Goal: Task Accomplishment & Management: Complete application form

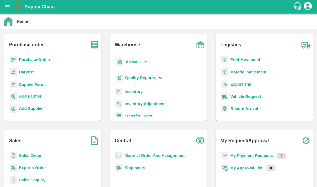
click at [40, 85] on b "Captive Farms" at bounding box center [33, 84] width 28 height 4
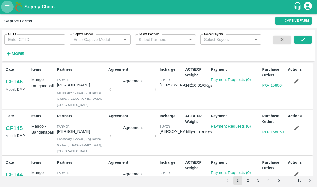
click at [8, 5] on icon "open drawer" at bounding box center [7, 6] width 5 height 3
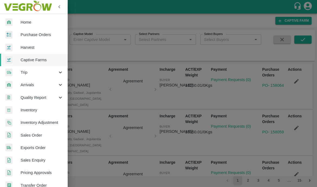
click at [82, 30] on div at bounding box center [158, 93] width 317 height 187
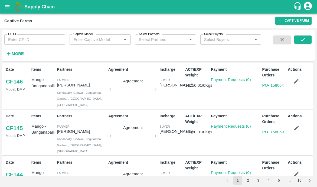
click at [42, 38] on input "CF ID" at bounding box center [34, 39] width 61 height 10
type input "89"
click at [303, 43] on button "submit" at bounding box center [302, 39] width 17 height 8
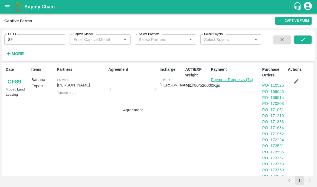
click at [227, 79] on link "Payment Requests (74)" at bounding box center [232, 79] width 42 height 4
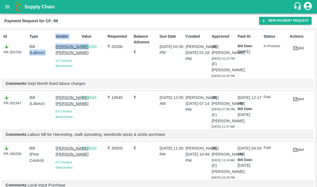
drag, startPoint x: 53, startPoint y: 46, endPoint x: 72, endPoint y: 53, distance: 20.6
click at [72, 53] on div "Id PR-263759 Type Bill ( Labour ) Vendor [PERSON_NAME] [PERSON_NAME][GEOGRAPHIC…" at bounding box center [157, 60] width 315 height 60
click at [36, 78] on div "Type Bill ( Labour )" at bounding box center [40, 54] width 26 height 47
drag, startPoint x: 72, startPoint y: 59, endPoint x: 55, endPoint y: 47, distance: 20.5
click at [56, 47] on p "[PERSON_NAME] [PERSON_NAME]" at bounding box center [68, 50] width 24 height 12
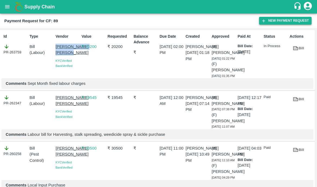
click at [279, 20] on button "New Payment Request" at bounding box center [285, 21] width 53 height 8
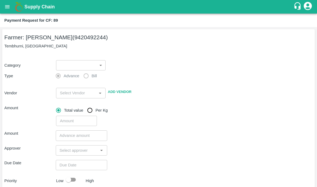
click at [83, 61] on body "Supply Chain Payment Request for CF: 89 Farmer: [PERSON_NAME] (9420492244) Temb…" at bounding box center [158, 93] width 317 height 187
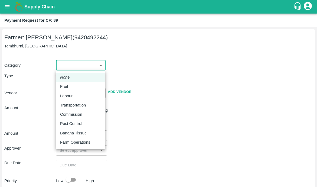
click at [68, 98] on p "Labour" at bounding box center [66, 96] width 12 height 6
type input "2"
radio input "false"
radio input "true"
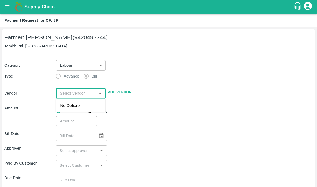
click at [69, 92] on input "input" at bounding box center [76, 93] width 37 height 7
paste input "[PERSON_NAME] [PERSON_NAME]"
click at [66, 111] on div "[PERSON_NAME] [PERSON_NAME] - 9604776111(Service Provider)" at bounding box center [80, 114] width 41 height 24
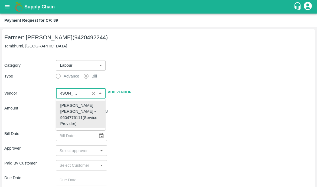
type input "[PERSON_NAME] [PERSON_NAME] - 9604776111(Service Provider)"
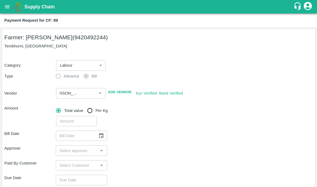
click at [128, 121] on div "​" at bounding box center [183, 120] width 259 height 12
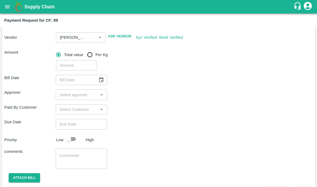
scroll to position [65, 0]
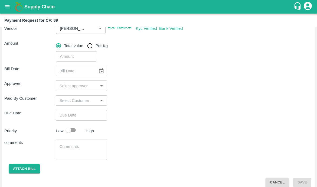
click at [63, 55] on input "number" at bounding box center [76, 56] width 41 height 10
type input "24442"
click at [150, 72] on div "Bill Date ​" at bounding box center [158, 71] width 308 height 10
click at [99, 72] on icon "Choose date" at bounding box center [101, 71] width 6 height 6
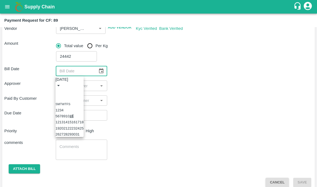
click at [74, 115] on button "11" at bounding box center [72, 116] width 4 height 4
type input "[DATE]"
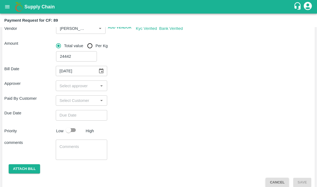
click at [76, 87] on input "input" at bounding box center [76, 85] width 39 height 7
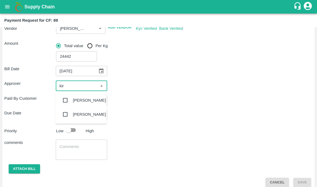
type input "kira"
click at [64, 101] on input "checkbox" at bounding box center [65, 100] width 11 height 11
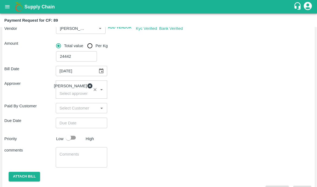
click at [112, 117] on div "Bill Date 11/10/2025 ​ Approver Kiran Naik ​ Paid By Customer ​ Due Date ​ Prio…" at bounding box center [158, 127] width 308 height 133
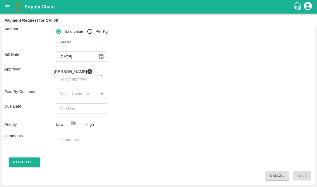
click at [71, 123] on input "checkbox" at bounding box center [68, 123] width 31 height 10
checkbox input "true"
click at [71, 138] on textarea at bounding box center [82, 142] width 44 height 11
type textarea "l"
type textarea "wEEKLY"
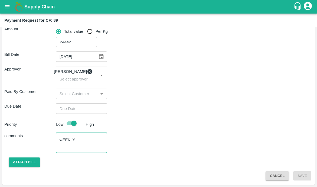
drag, startPoint x: 79, startPoint y: 139, endPoint x: 35, endPoint y: 138, distance: 43.4
click at [35, 138] on div "comments wEEKLY x ​" at bounding box center [158, 143] width 308 height 20
type textarea "w"
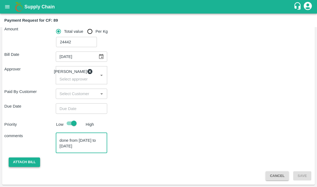
type textarea "Weekly labour payments : for activities done from [DATE] to [DATE]"
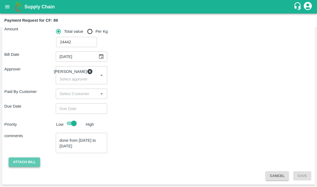
click at [34, 165] on button "Attach bill" at bounding box center [24, 161] width 31 height 9
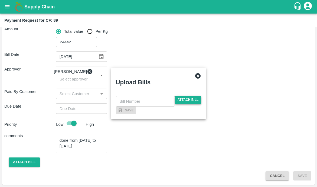
click at [178, 96] on span "Attach bill" at bounding box center [188, 100] width 27 height 8
click at [0, 0] on input "Attach bill" at bounding box center [0, 0] width 0 height 0
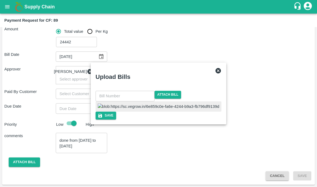
click at [129, 91] on input "text" at bounding box center [125, 96] width 59 height 10
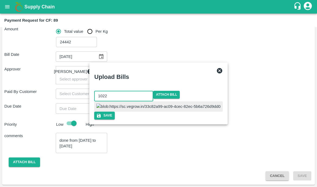
type input "1022"
click at [187, 111] on div at bounding box center [158, 106] width 128 height 10
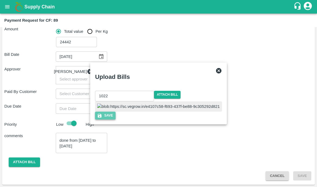
click at [116, 119] on button "Save" at bounding box center [105, 116] width 21 height 8
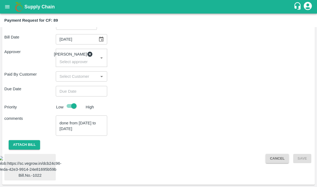
scroll to position [117, 0]
type input "DD/MM/YYYY hh:mm aa"
click at [79, 86] on input "DD/MM/YYYY hh:mm aa" at bounding box center [80, 91] width 48 height 10
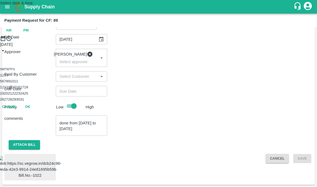
click at [12, 89] on button "14" at bounding box center [10, 87] width 4 height 4
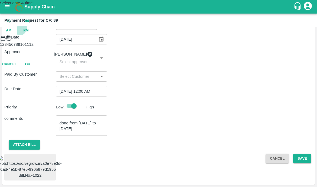
click at [29, 34] on span "PM" at bounding box center [25, 30] width 5 height 6
type input "[DATE] 10:00 PM"
click at [138, 41] on div at bounding box center [158, 41] width 317 height 0
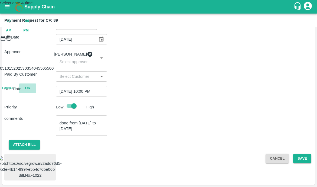
click at [36, 93] on button "OK" at bounding box center [27, 87] width 17 height 9
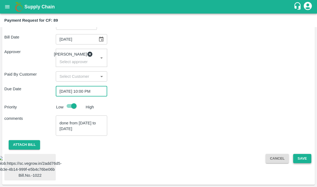
click at [304, 154] on button "Save" at bounding box center [302, 158] width 18 height 9
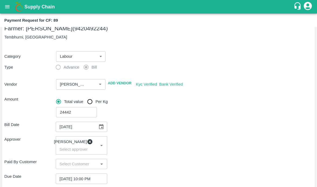
scroll to position [6, 0]
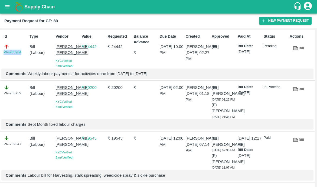
drag, startPoint x: 22, startPoint y: 54, endPoint x: -10, endPoint y: 53, distance: 32.0
click at [0, 53] on html "Supply Chain Payment Request for CF: 89 New Payment Request Id PR-265204 Type B…" at bounding box center [158, 93] width 317 height 187
copy link "PR-265204"
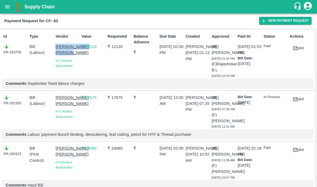
drag, startPoint x: 53, startPoint y: 46, endPoint x: 74, endPoint y: 56, distance: 23.6
click at [74, 56] on div "Vendor Sujit Mahadev Bhosale KYC Verified Bank Verified" at bounding box center [66, 54] width 26 height 47
copy p "[PERSON_NAME] [PERSON_NAME]"
click at [275, 20] on button "New Payment Request" at bounding box center [285, 21] width 53 height 8
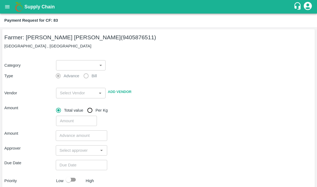
click at [80, 64] on body "Supply Chain Payment Request for CF: 83 Farmer: Vijay Ravindra Shinde (94058765…" at bounding box center [158, 93] width 317 height 187
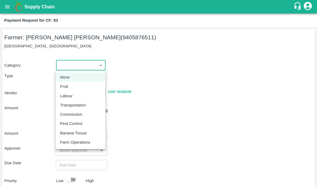
click at [76, 95] on div "Labour" at bounding box center [80, 96] width 41 height 6
type input "2"
radio input "false"
radio input "true"
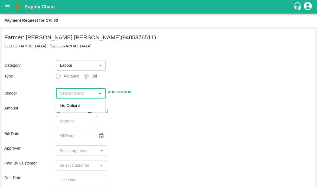
click at [68, 96] on input "input" at bounding box center [76, 93] width 37 height 7
paste input "[PERSON_NAME] [PERSON_NAME]"
click at [77, 112] on div "[PERSON_NAME] [PERSON_NAME] - 9604776111(Service Provider)" at bounding box center [80, 114] width 41 height 24
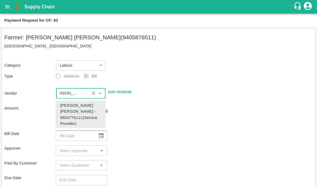
type input "[PERSON_NAME] [PERSON_NAME] - 9604776111(Service Provider)"
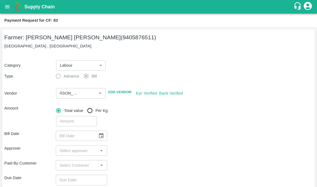
click at [150, 122] on div "​" at bounding box center [183, 120] width 259 height 12
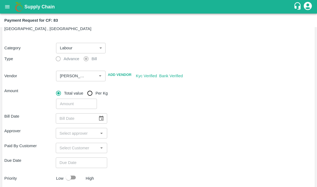
scroll to position [42, 0]
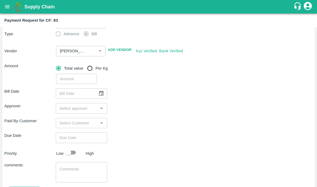
click at [70, 81] on input "number" at bounding box center [76, 79] width 41 height 10
type input "9700"
click at [130, 125] on div "Paid By Customer ​" at bounding box center [158, 123] width 308 height 10
click at [104, 92] on icon "Choose date" at bounding box center [101, 93] width 6 height 6
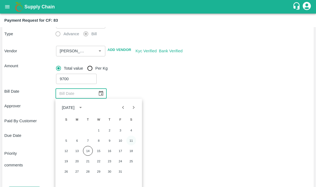
click at [131, 139] on button "11" at bounding box center [131, 141] width 10 height 10
type input "[DATE]"
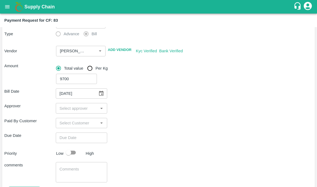
click at [63, 109] on input "input" at bounding box center [76, 108] width 39 height 7
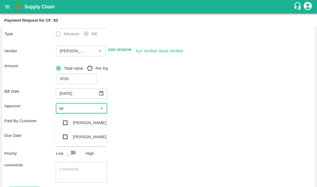
type input "kira"
click at [62, 123] on input "checkbox" at bounding box center [65, 122] width 11 height 11
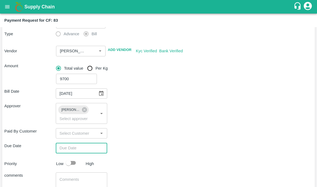
type input "DD/MM/YYYY hh:mm aa"
click at [67, 143] on input "DD/MM/YYYY hh:mm aa" at bounding box center [80, 148] width 48 height 10
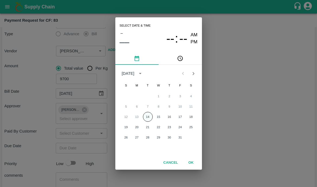
click at [145, 119] on button "14" at bounding box center [148, 117] width 10 height 10
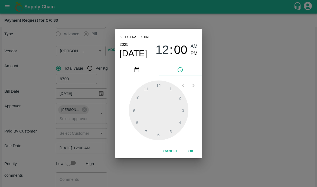
click at [193, 53] on span "PM" at bounding box center [194, 53] width 7 height 7
click at [142, 93] on div at bounding box center [159, 110] width 60 height 60
type input "14/10/2025 11:00 PM"
click at [191, 155] on button "OK" at bounding box center [191, 151] width 17 height 9
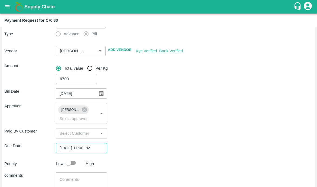
scroll to position [82, 0]
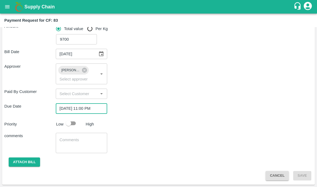
click at [73, 123] on input "checkbox" at bounding box center [68, 123] width 31 height 10
checkbox input "true"
click at [67, 143] on textarea at bounding box center [82, 142] width 44 height 11
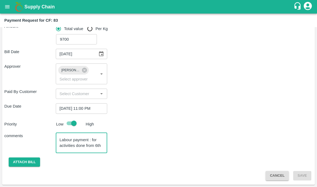
scroll to position [5, 0]
type textarea "Labour payment : for activities done from 6th oct to 8th oct"
click at [20, 159] on button "Attach bill" at bounding box center [24, 161] width 31 height 9
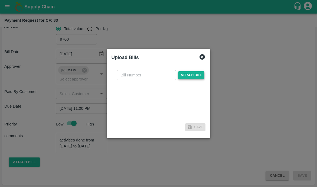
click at [181, 73] on span "Attach bill" at bounding box center [191, 75] width 27 height 8
click at [0, 0] on input "Attach bill" at bounding box center [0, 0] width 0 height 0
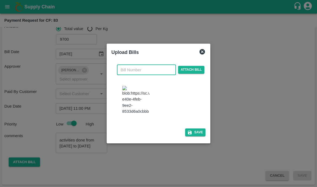
click at [133, 67] on input "text" at bounding box center [146, 70] width 59 height 10
type input "1023"
click at [189, 135] on button "Save" at bounding box center [195, 132] width 21 height 8
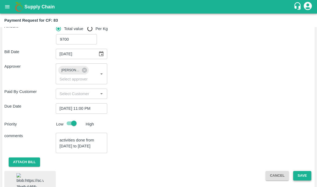
click at [303, 176] on button "Save" at bounding box center [302, 175] width 18 height 9
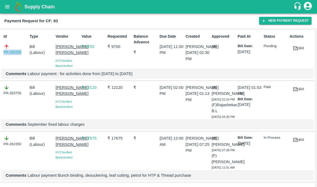
drag, startPoint x: 22, startPoint y: 52, endPoint x: -5, endPoint y: 52, distance: 27.1
click at [0, 52] on html "Supply Chain Payment Request for CF: 83 New Payment Request Id PR-265205 Type B…" at bounding box center [158, 93] width 317 height 187
copy link "PR-265205"
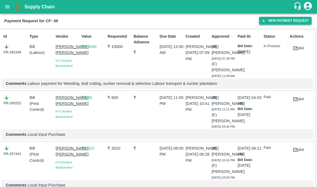
click at [271, 22] on button "New Payment Request" at bounding box center [285, 21] width 53 height 8
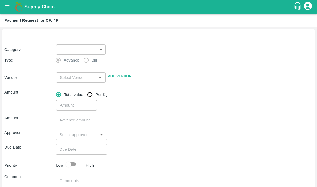
click at [81, 56] on label "Bill" at bounding box center [89, 60] width 16 height 11
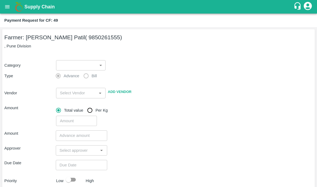
click at [81, 51] on div "Farmer: Prakash Subhedar Patil ( 9850261555) , Pune Division Category ​ ​ Type …" at bounding box center [158, 135] width 313 height 212
click at [66, 65] on body "Supply Chain Payment Request for CF: 49 Farmer: Prakash Subhedar Patil ( 985026…" at bounding box center [158, 93] width 317 height 187
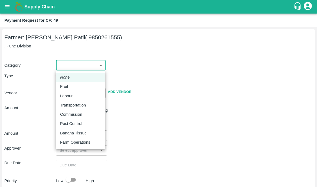
click at [72, 95] on p "Labour" at bounding box center [66, 96] width 12 height 6
type input "2"
radio input "false"
radio input "true"
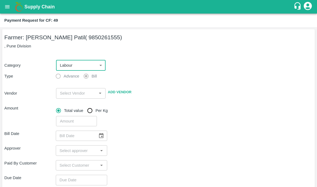
click at [69, 95] on input "input" at bounding box center [76, 93] width 37 height 7
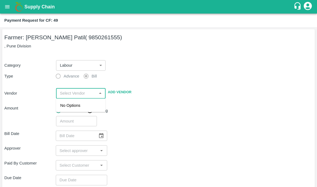
paste input "PR-265205"
type input "PR-265205"
click at [69, 109] on div "[PERSON_NAME] [PERSON_NAME] - 9604776111(Service Provider)" at bounding box center [80, 114] width 41 height 24
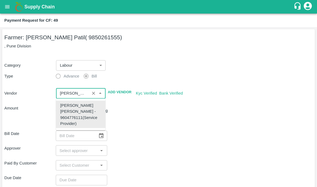
type input "[PERSON_NAME] [PERSON_NAME] - 9604776111(Service Provider)"
click at [163, 115] on div "​" at bounding box center [183, 120] width 259 height 12
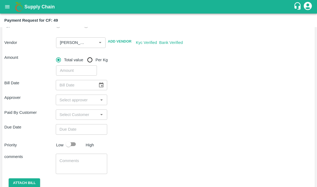
scroll to position [53, 0]
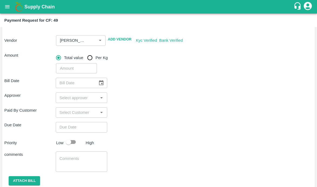
click at [85, 65] on input "number" at bounding box center [76, 68] width 41 height 10
type input "4700"
click at [103, 83] on icon "Choose date" at bounding box center [101, 82] width 5 height 5
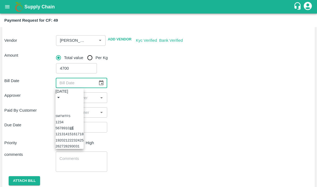
click at [74, 128] on button "11" at bounding box center [72, 128] width 4 height 4
type input "[DATE]"
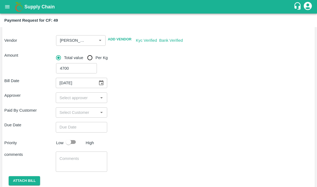
click at [74, 96] on input "input" at bounding box center [76, 97] width 39 height 7
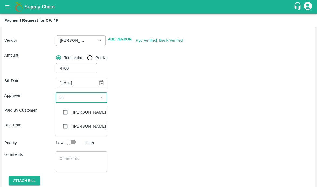
type input "kira"
click at [68, 112] on input "checkbox" at bounding box center [65, 112] width 11 height 11
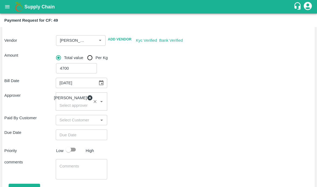
type input "DD/MM/YYYY hh:mm aa"
click at [70, 137] on input "DD/MM/YYYY hh:mm aa" at bounding box center [80, 134] width 48 height 10
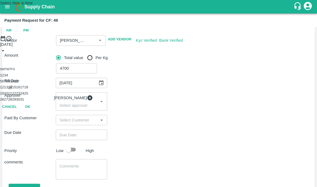
click at [12, 89] on button "14" at bounding box center [10, 87] width 4 height 4
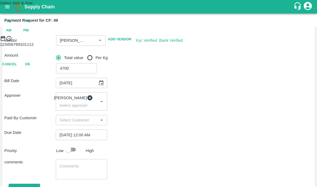
click at [190, 35] on div "12 : 00 AM PM" at bounding box center [158, 25] width 317 height 19
click at [29, 34] on span "PM" at bounding box center [25, 30] width 5 height 6
click at [148, 41] on div at bounding box center [158, 41] width 317 height 0
type input "14/10/2025 11:00 PM"
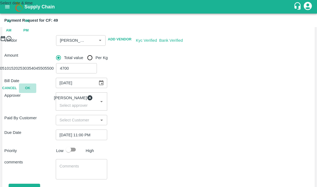
click at [36, 93] on button "OK" at bounding box center [27, 87] width 17 height 9
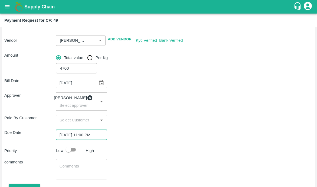
scroll to position [82, 0]
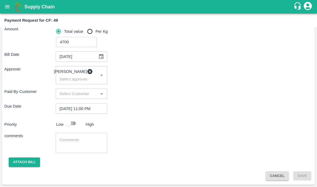
click at [75, 122] on input "checkbox" at bounding box center [68, 123] width 31 height 10
checkbox input "true"
click at [88, 137] on textarea at bounding box center [82, 142] width 44 height 11
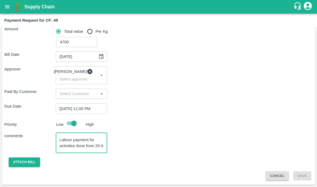
scroll to position [5, 0]
type textarea "Labour payment for activities done from 20-09-2025 to 09-10-2025"
click at [27, 161] on button "Attach bill" at bounding box center [24, 161] width 31 height 9
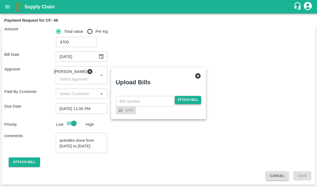
click at [181, 96] on span "Attach bill" at bounding box center [188, 100] width 27 height 8
click at [0, 0] on input "Attach bill" at bounding box center [0, 0] width 0 height 0
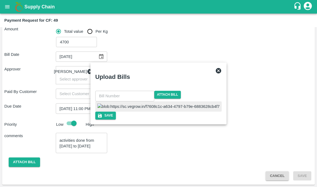
click at [135, 91] on input "text" at bounding box center [124, 96] width 59 height 10
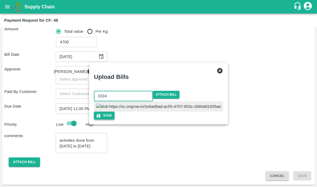
type input "1024"
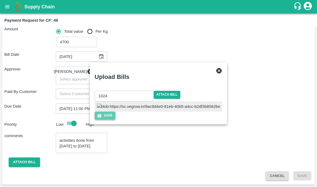
click at [115, 119] on button "Save" at bounding box center [105, 116] width 21 height 8
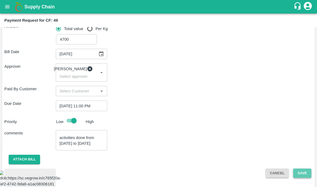
click at [294, 175] on button "Save" at bounding box center [302, 172] width 18 height 9
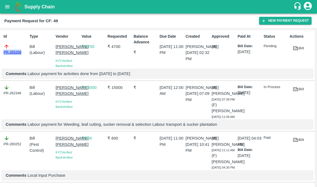
drag, startPoint x: 25, startPoint y: 52, endPoint x: -7, endPoint y: 52, distance: 31.4
click at [0, 52] on html "Supply Chain Payment Request for CF: 49 New Payment Request Id PR-265206 Type B…" at bounding box center [158, 93] width 317 height 187
copy link "PR-265206"
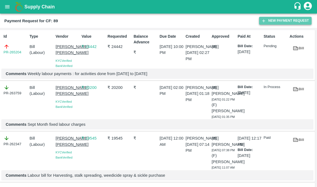
click at [263, 20] on icon "button" at bounding box center [263, 20] width 5 height 5
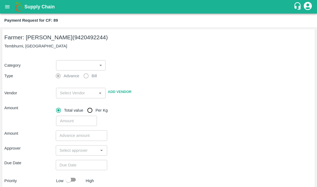
click at [78, 68] on body "Supply Chain Payment Request for CF: 89 Farmer: [PERSON_NAME] (9420492244) Temb…" at bounding box center [158, 93] width 317 height 187
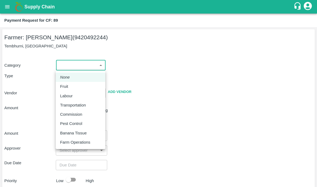
click at [73, 97] on div "Labour" at bounding box center [67, 96] width 15 height 6
type input "2"
radio input "false"
radio input "true"
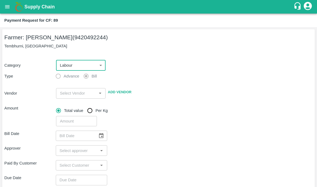
click at [73, 92] on input "input" at bounding box center [76, 93] width 37 height 7
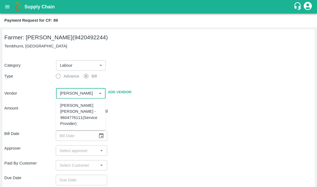
click at [60, 112] on div "[PERSON_NAME] [PERSON_NAME] - 9604776111(Service Provider)" at bounding box center [81, 114] width 50 height 27
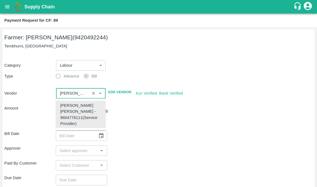
type input "[PERSON_NAME] [PERSON_NAME] - 9604776111(Service Provider)"
click at [142, 121] on div "​" at bounding box center [183, 120] width 259 height 12
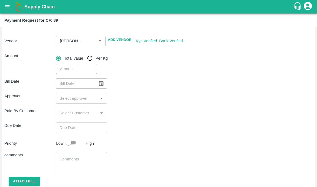
scroll to position [58, 0]
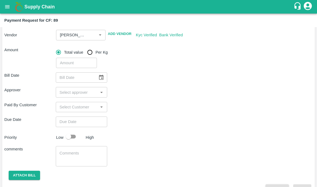
click at [69, 65] on input "number" at bounding box center [76, 63] width 41 height 10
type input "10200"
click at [136, 86] on div "Bill Date ​ Approver ​ Paid By Customer ​ Due Date ​ Priority Low High comments…" at bounding box center [158, 131] width 308 height 126
click at [102, 75] on icon "Choose date" at bounding box center [101, 77] width 6 height 6
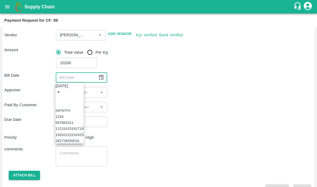
click at [74, 121] on button "11" at bounding box center [72, 123] width 4 height 4
type input "[DATE]"
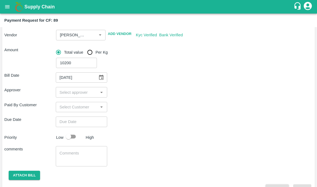
click at [75, 90] on input "input" at bounding box center [76, 92] width 39 height 7
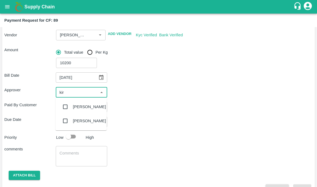
type input "kira"
click at [65, 108] on input "checkbox" at bounding box center [65, 106] width 11 height 11
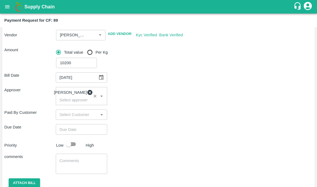
type input "DD/MM/YYYY hh:mm aa"
click at [76, 128] on input "DD/MM/YYYY hh:mm aa" at bounding box center [80, 129] width 48 height 10
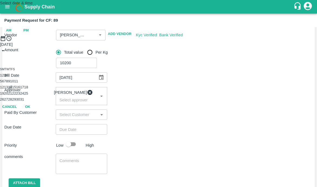
click at [12, 89] on button "14" at bounding box center [10, 87] width 4 height 4
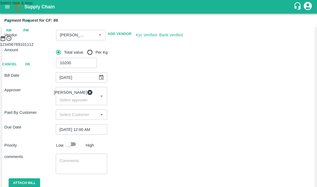
click at [29, 34] on span "PM" at bounding box center [25, 30] width 5 height 6
click at [138, 41] on div at bounding box center [158, 41] width 317 height 0
type input "[DATE] 10:00 PM"
click at [190, 93] on div "Cancel OK" at bounding box center [158, 87] width 317 height 9
click at [36, 93] on button "OK" at bounding box center [27, 87] width 17 height 9
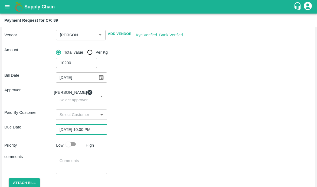
click at [87, 148] on p "High" at bounding box center [90, 145] width 8 height 6
click at [76, 145] on input "checkbox" at bounding box center [68, 144] width 31 height 10
checkbox input "true"
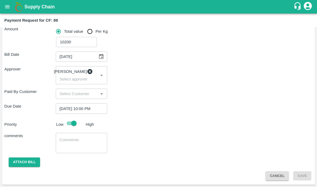
scroll to position [82, 0]
click at [73, 136] on div "x ​" at bounding box center [81, 143] width 51 height 20
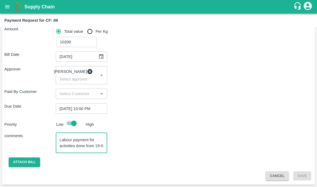
scroll to position [5, 0]
type textarea "Labour payment for activities done from [DATE] to [DATE]"
click at [15, 160] on button "Attach bill" at bounding box center [24, 161] width 31 height 9
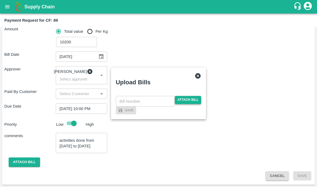
click at [183, 96] on span "Attach bill" at bounding box center [188, 100] width 27 height 8
click at [0, 0] on input "Attach bill" at bounding box center [0, 0] width 0 height 0
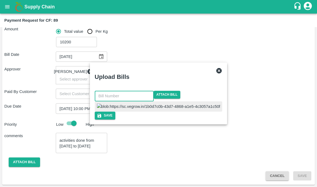
click at [130, 91] on input "text" at bounding box center [124, 96] width 59 height 10
type input "1021"
click at [115, 119] on button "Save" at bounding box center [104, 116] width 21 height 8
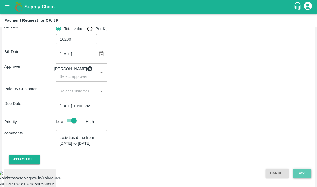
click at [304, 177] on button "Save" at bounding box center [302, 172] width 18 height 9
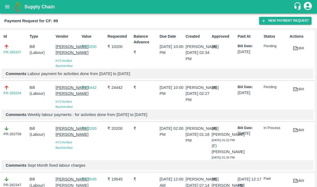
drag, startPoint x: 23, startPoint y: 53, endPoint x: -11, endPoint y: 56, distance: 34.3
click at [0, 56] on html "Supply Chain Payment Request for CF: 89 New Payment Request Id PR-265207 Type B…" at bounding box center [158, 93] width 317 height 187
drag, startPoint x: 23, startPoint y: 52, endPoint x: -11, endPoint y: 53, distance: 34.1
click at [0, 53] on html "Supply Chain Payment Request for CF: 89 New Payment Request Id PR-265207 Type B…" at bounding box center [158, 93] width 317 height 187
copy link "PR-265207"
